Goal: Transaction & Acquisition: Subscribe to service/newsletter

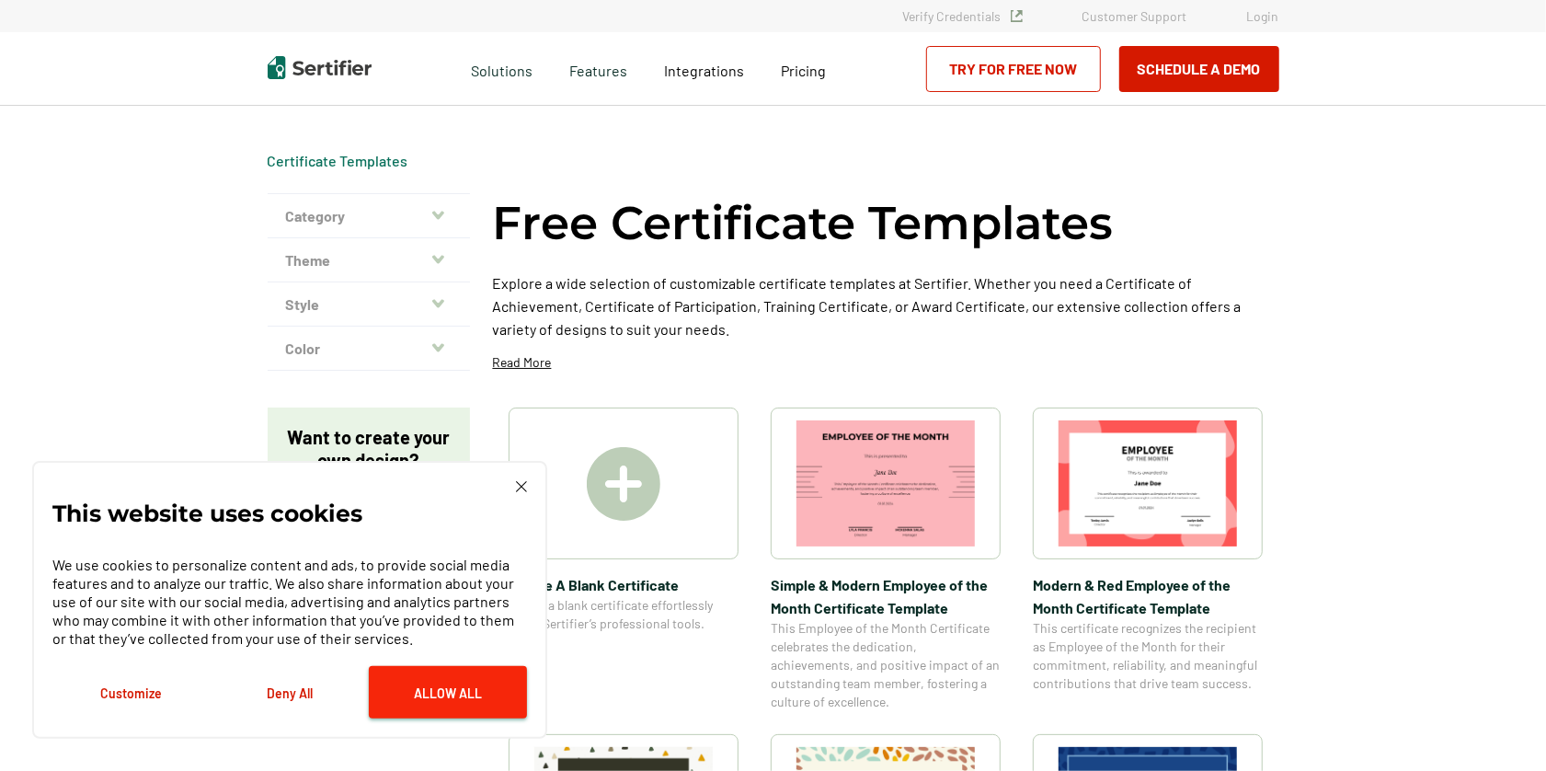
click at [443, 681] on button "Allow All" at bounding box center [448, 692] width 158 height 52
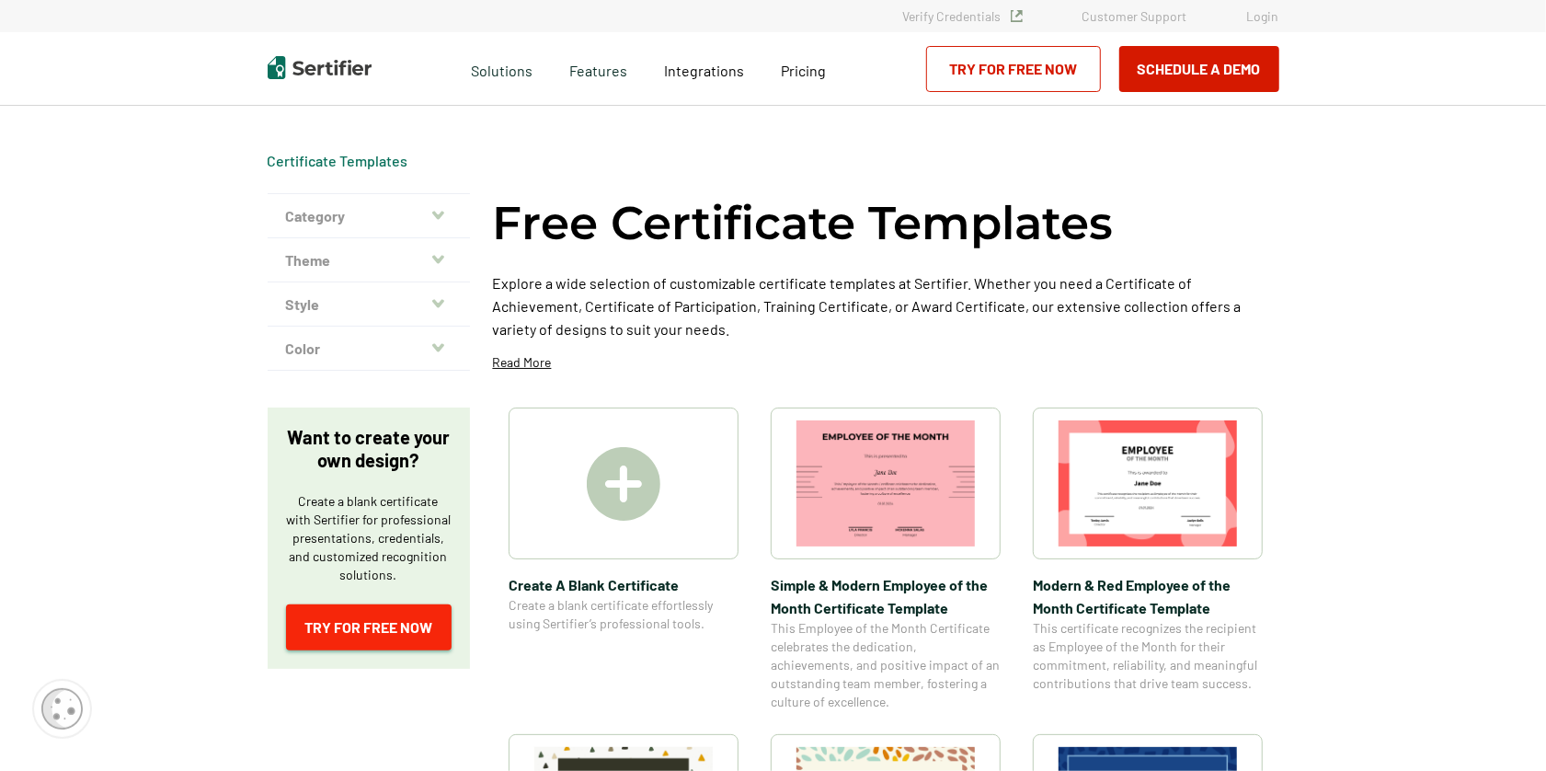
click at [337, 621] on link "Try for Free Now" at bounding box center [369, 627] width 166 height 46
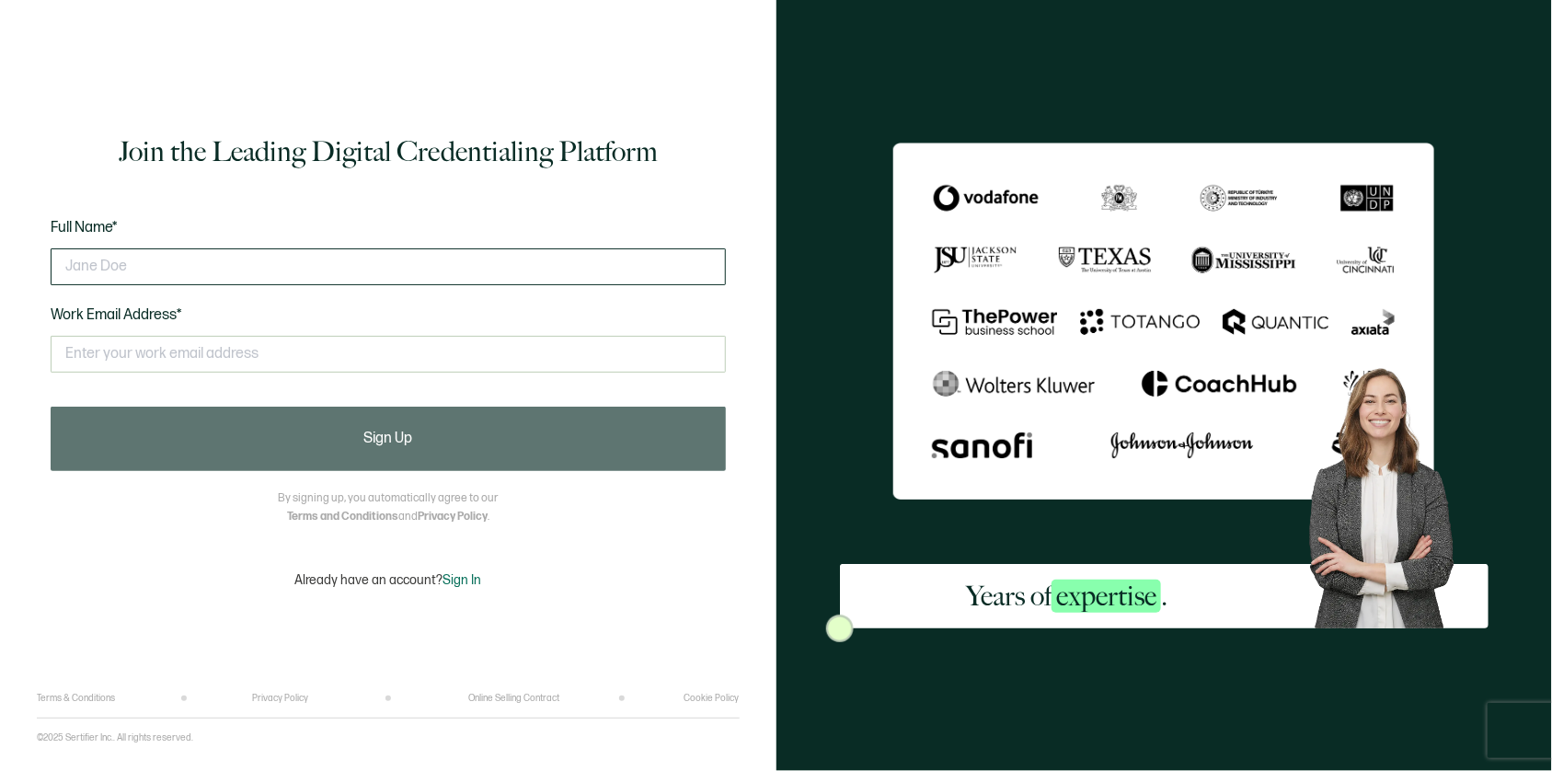
click at [74, 277] on input "text" at bounding box center [388, 266] width 675 height 37
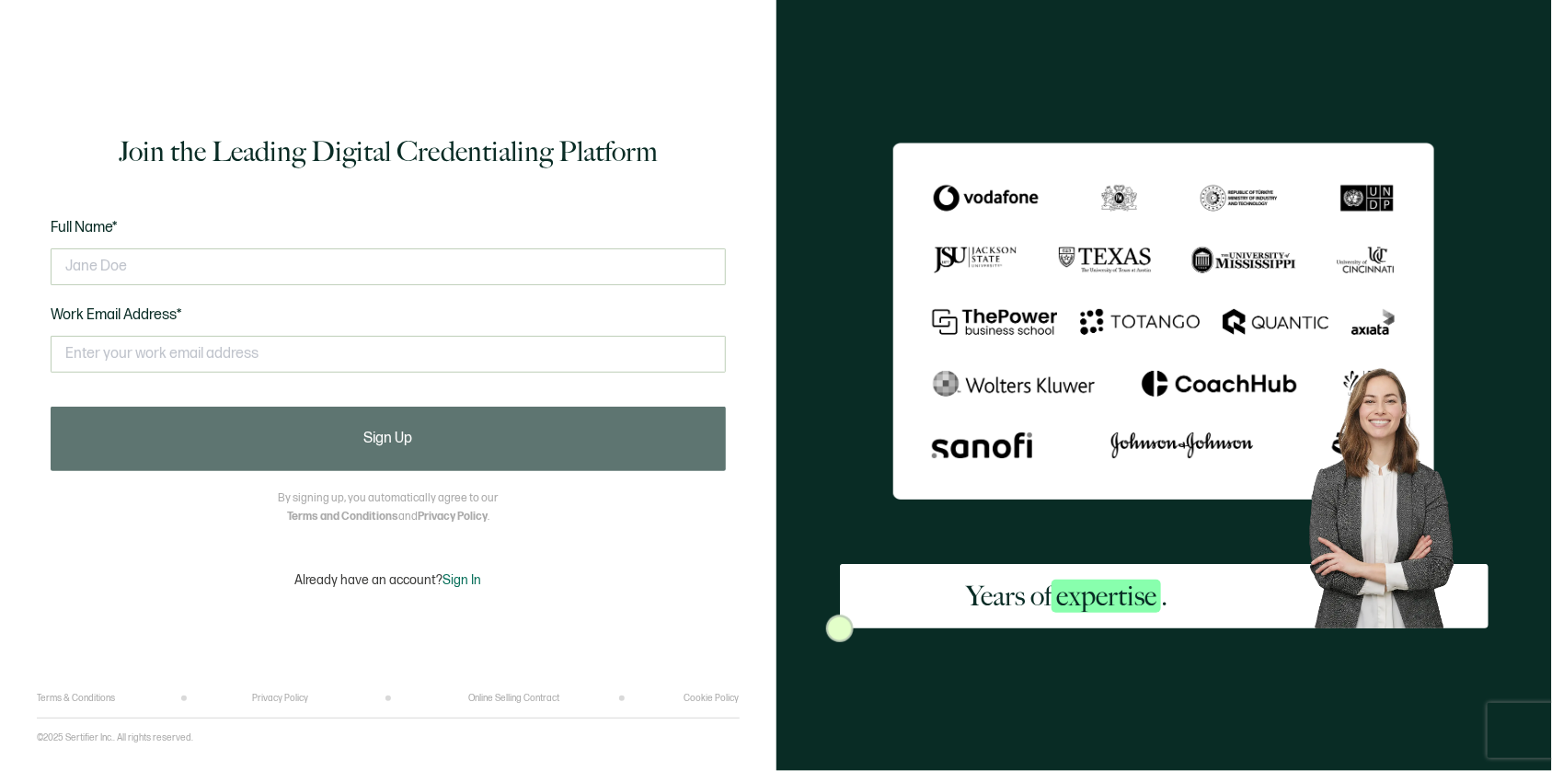
type input "[PERSON_NAME]"
type input "[EMAIL_ADDRESS][DOMAIN_NAME]"
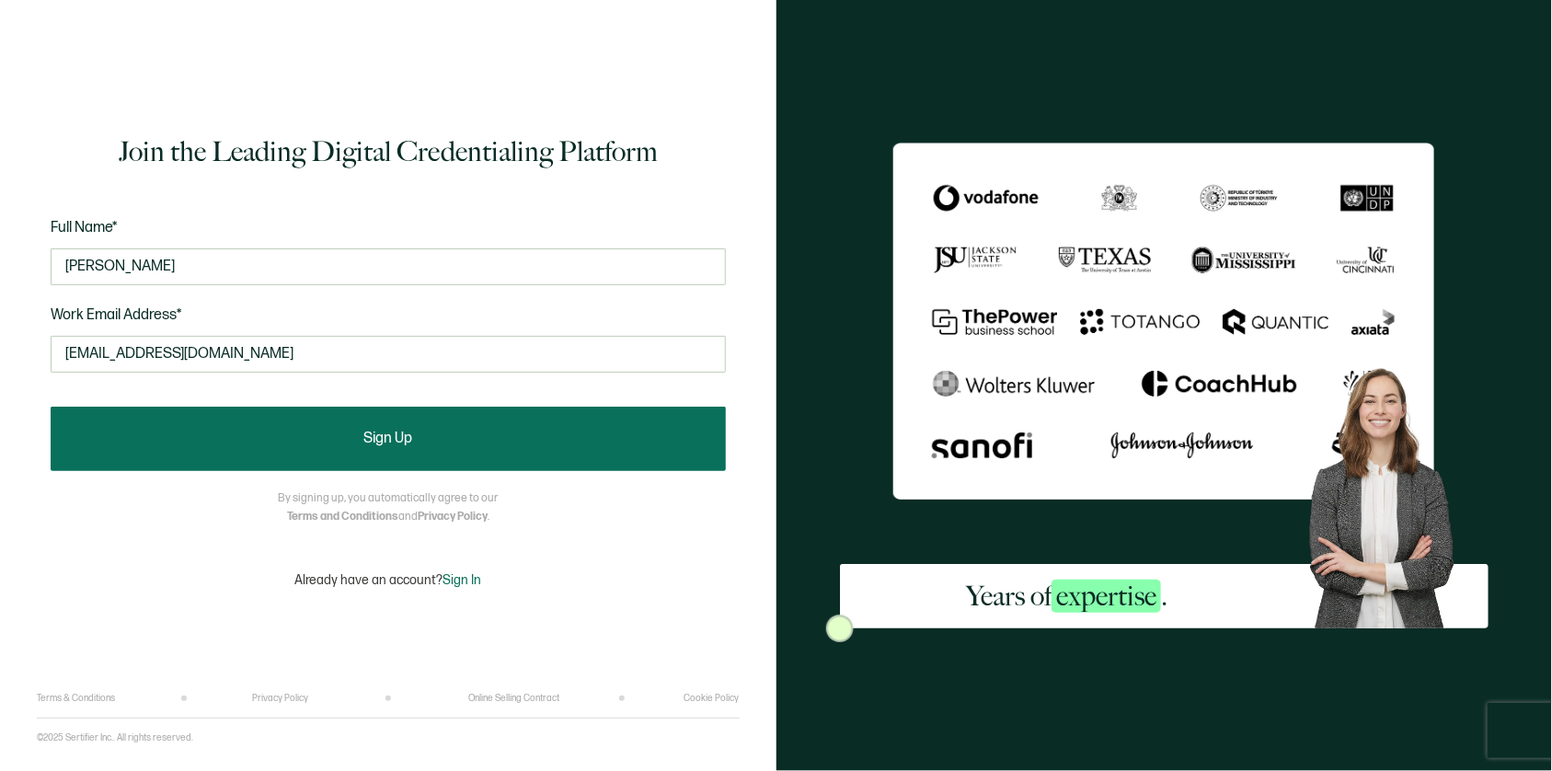
click at [339, 438] on button "Sign Up" at bounding box center [388, 439] width 675 height 64
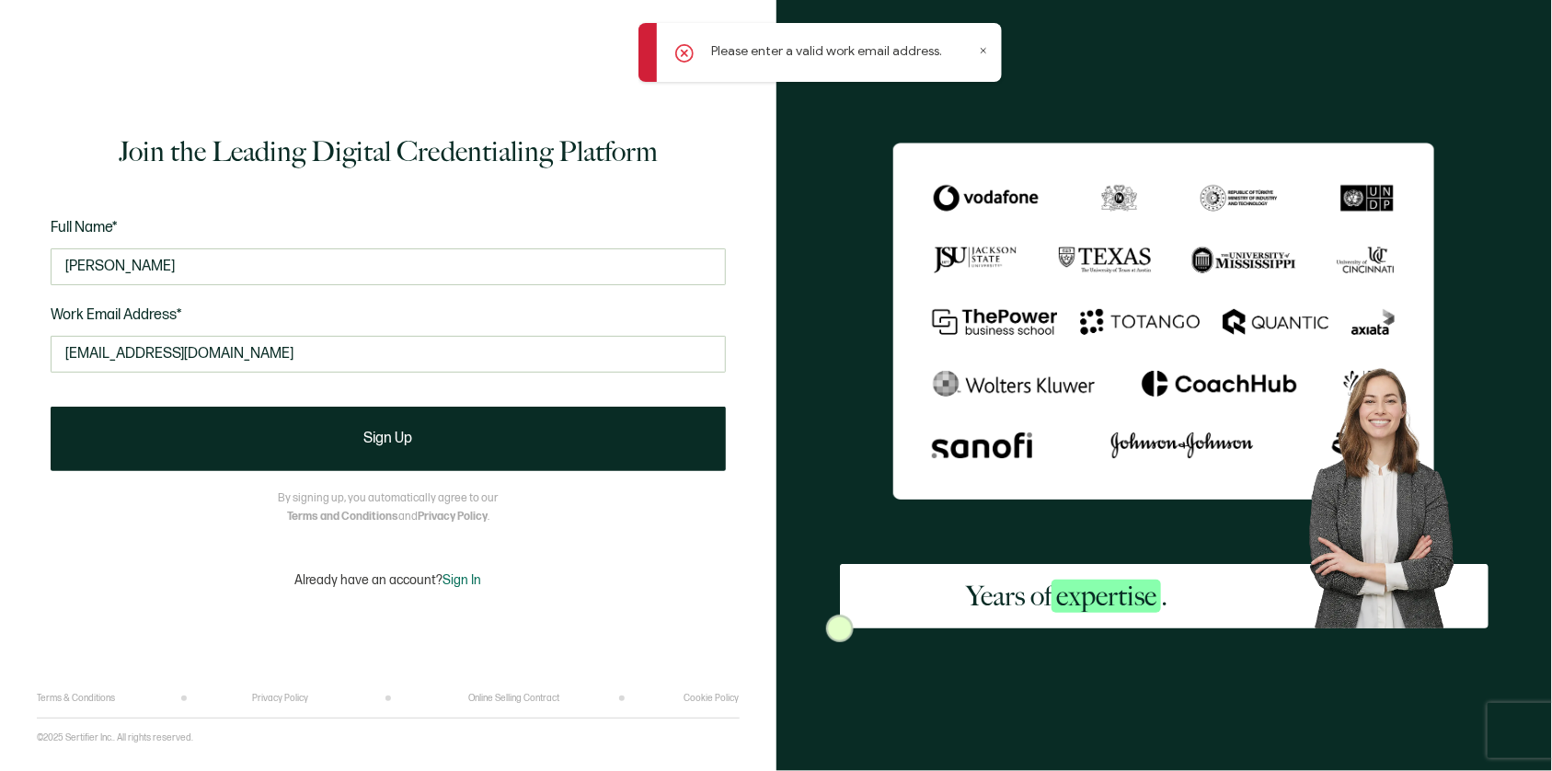
click at [982, 52] on icon at bounding box center [983, 50] width 9 height 9
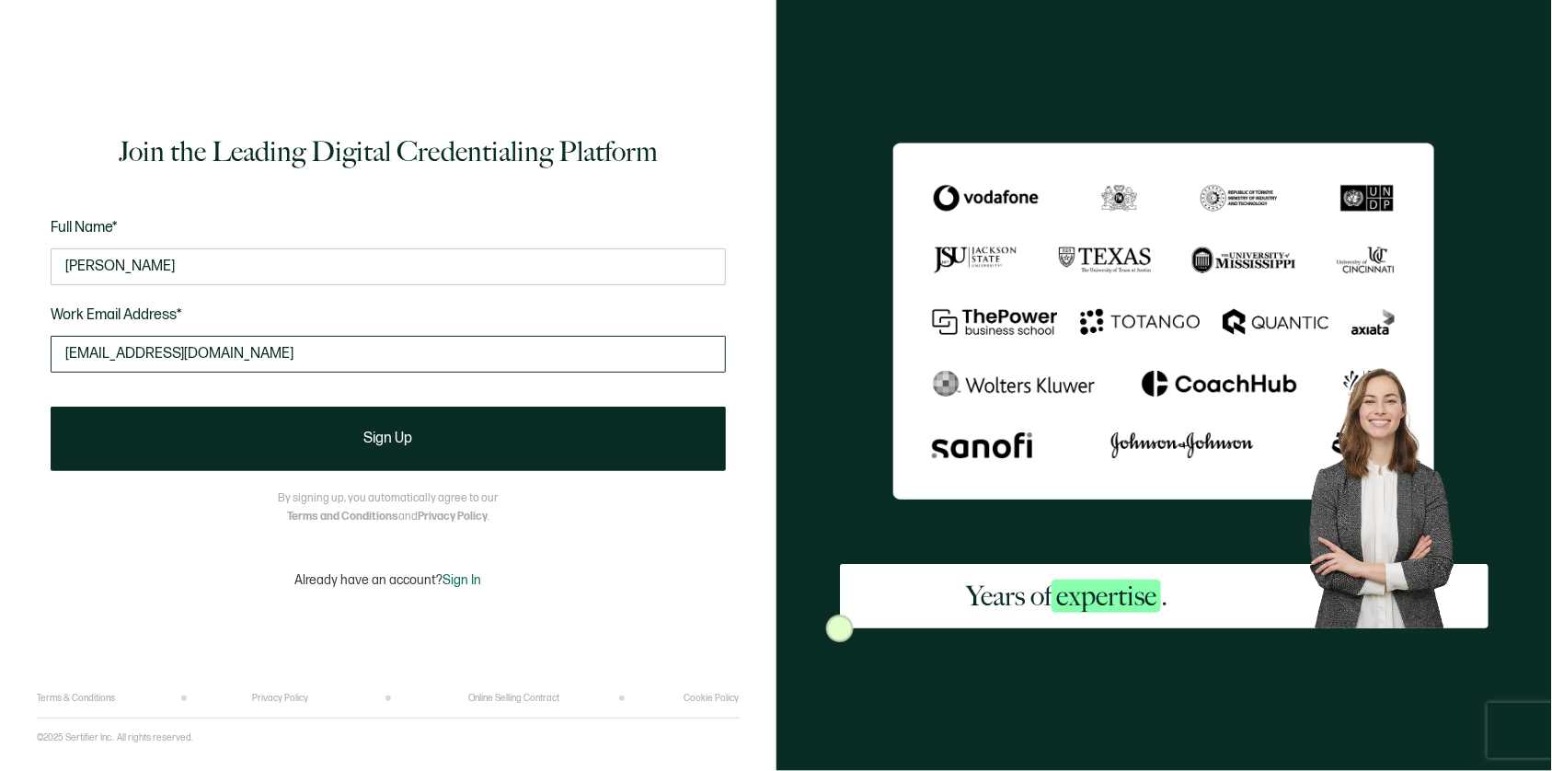
click at [314, 358] on input "[EMAIL_ADDRESS][DOMAIN_NAME]" at bounding box center [388, 354] width 675 height 37
